Goal: Task Accomplishment & Management: Manage account settings

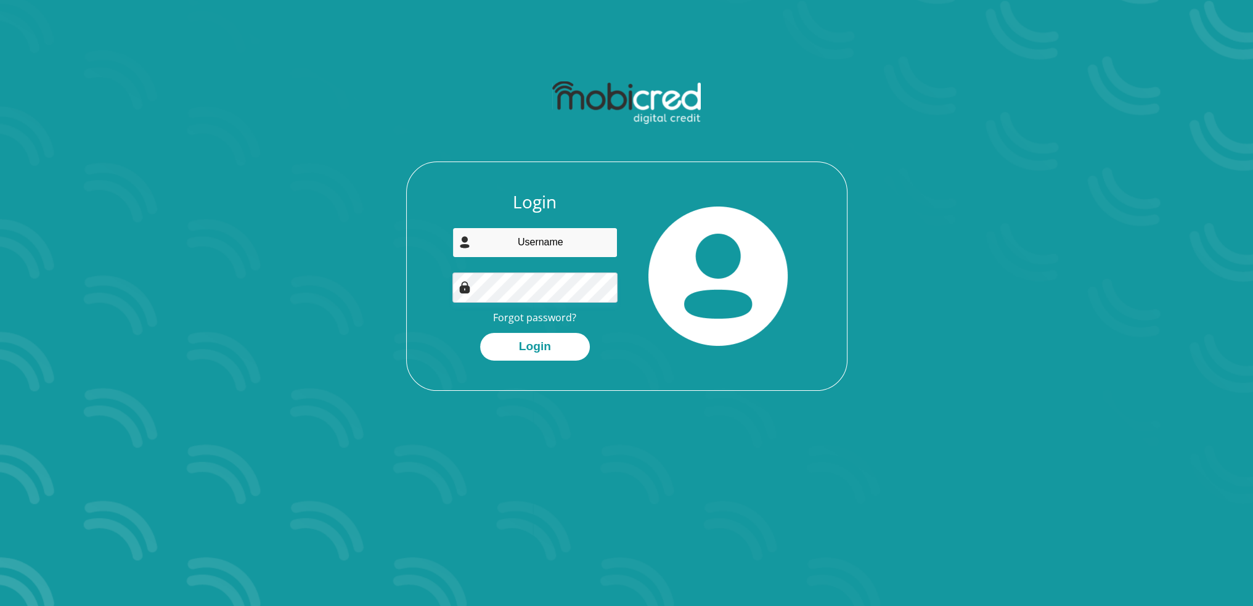
click at [507, 238] on input "email" at bounding box center [534, 242] width 165 height 30
type input "royharris.subs@mac.com"
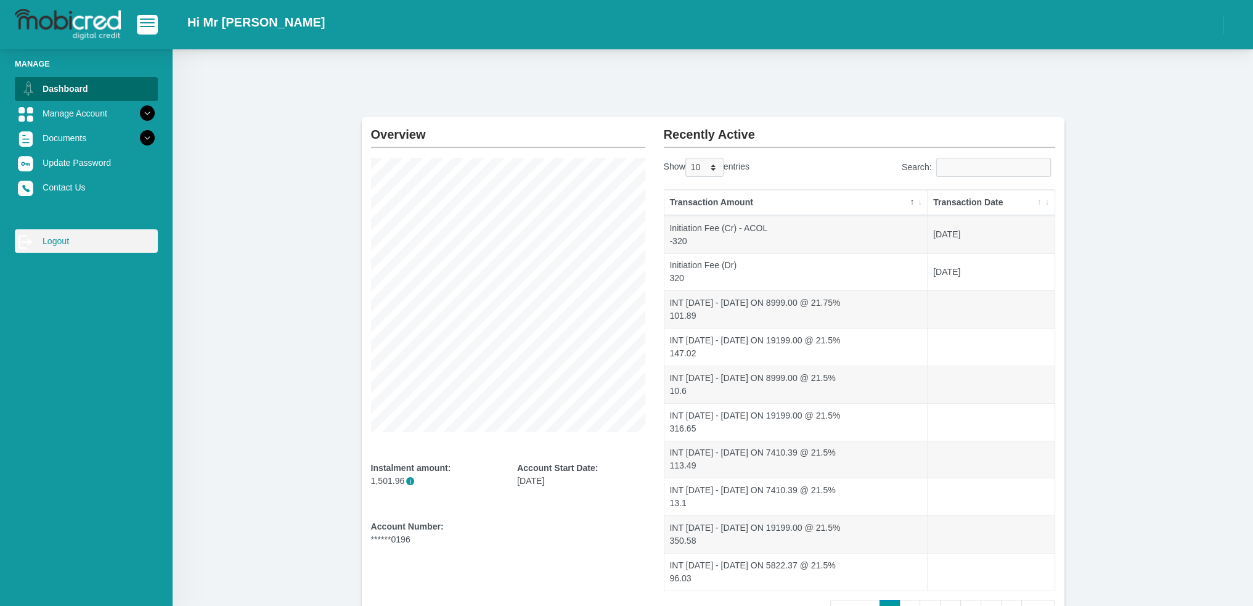
click at [43, 241] on link "log out Logout" at bounding box center [86, 240] width 143 height 23
